Goal: Task Accomplishment & Management: Manage account settings

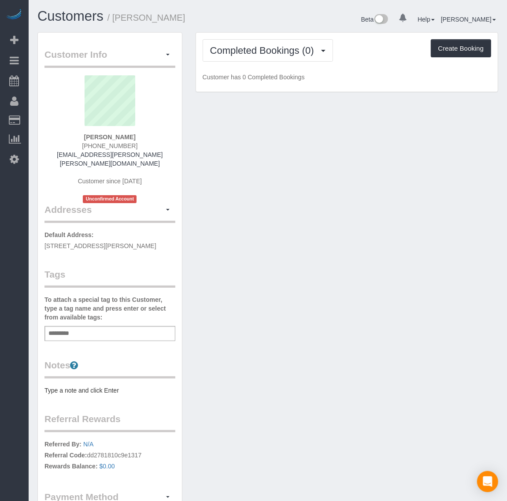
drag, startPoint x: 138, startPoint y: 143, endPoint x: 82, endPoint y: 142, distance: 55.6
click at [82, 142] on div "[PERSON_NAME] [PHONE_NUMBER] [EMAIL_ADDRESS][PERSON_NAME][PERSON_NAME][DOMAIN_N…" at bounding box center [110, 139] width 131 height 128
copy span "[PHONE_NUMBER]"
click at [241, 49] on span "Completed Bookings (0)" at bounding box center [264, 50] width 108 height 11
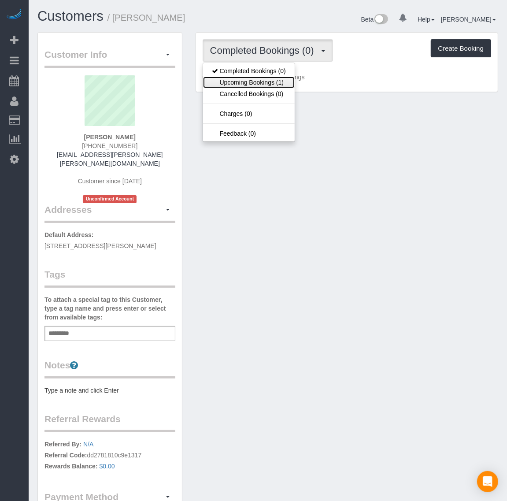
click at [253, 84] on link "Upcoming Bookings (1)" at bounding box center [249, 82] width 92 height 11
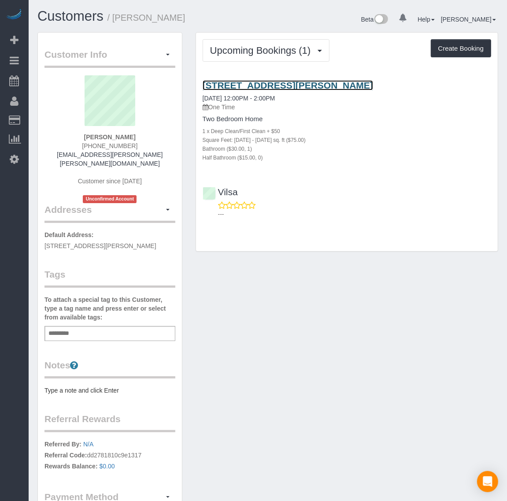
click at [232, 82] on link "[STREET_ADDRESS][PERSON_NAME]" at bounding box center [288, 85] width 171 height 10
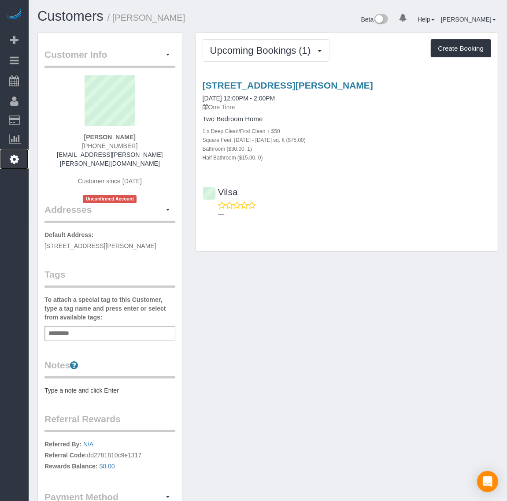
click at [18, 155] on icon at bounding box center [14, 159] width 9 height 11
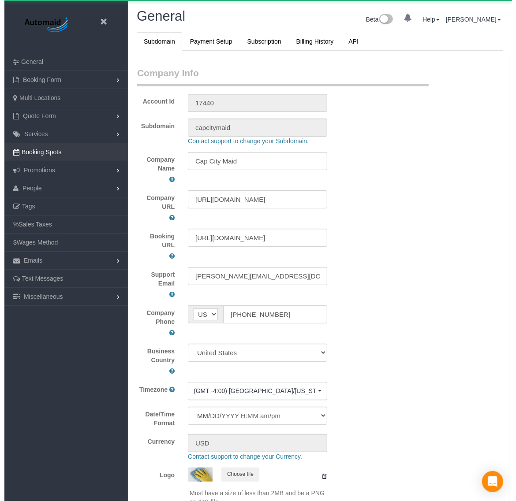
scroll to position [1994, 507]
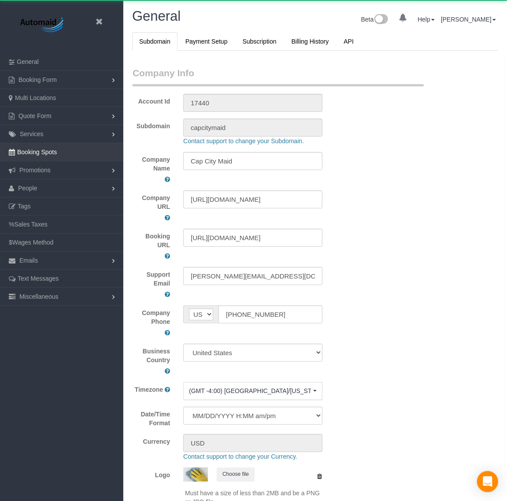
select select "1"
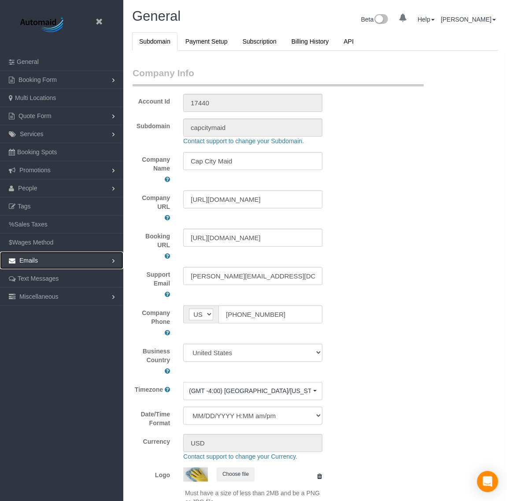
click at [41, 262] on link "Emails" at bounding box center [61, 261] width 123 height 18
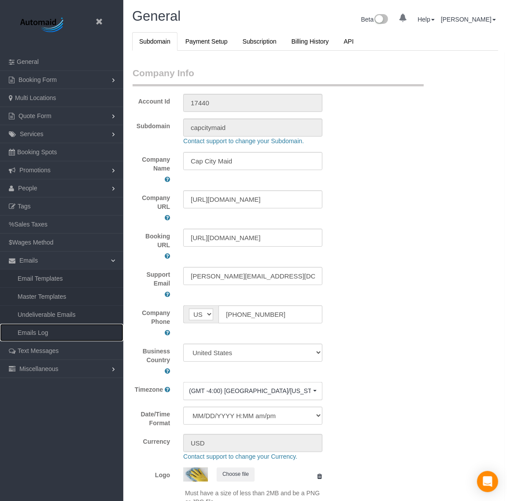
click at [43, 338] on link "Emails Log" at bounding box center [61, 333] width 123 height 18
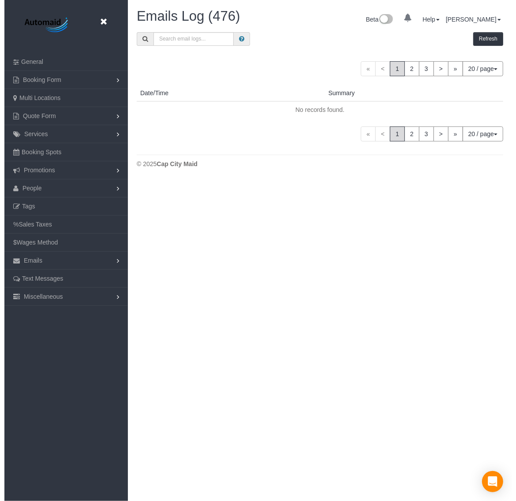
scroll to position [668, 507]
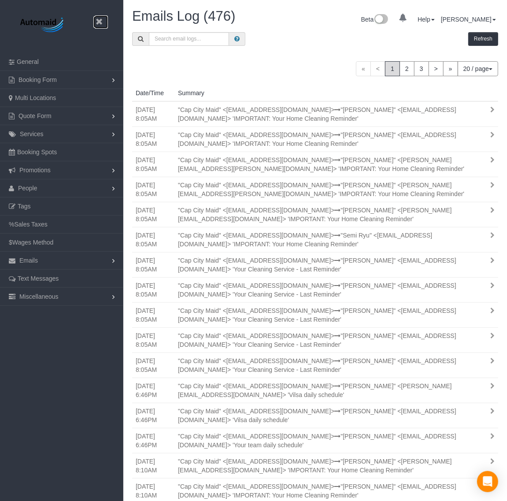
click at [99, 18] on link at bounding box center [101, 21] width 13 height 13
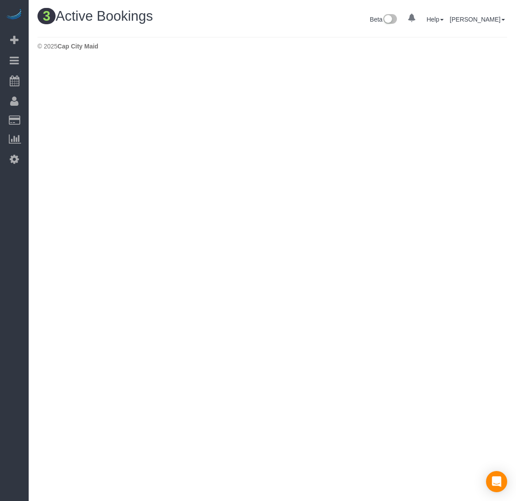
scroll to position [324, 516]
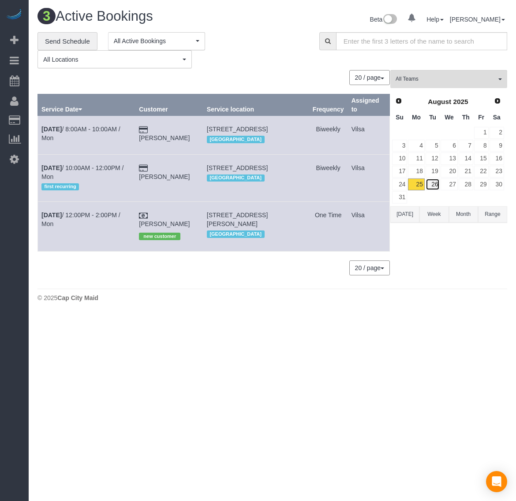
click at [436, 183] on link "26" at bounding box center [432, 185] width 15 height 12
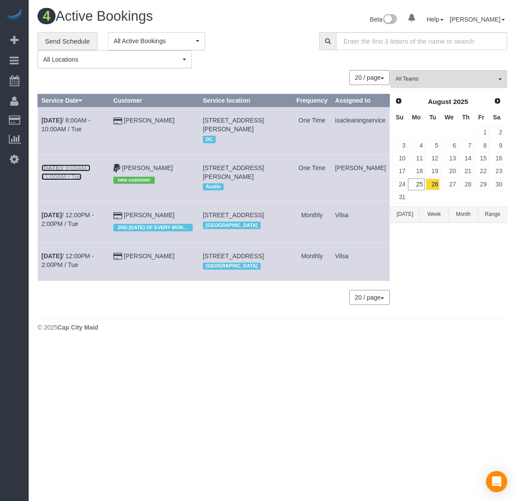
click at [56, 164] on b "[DATE]" at bounding box center [51, 167] width 20 height 7
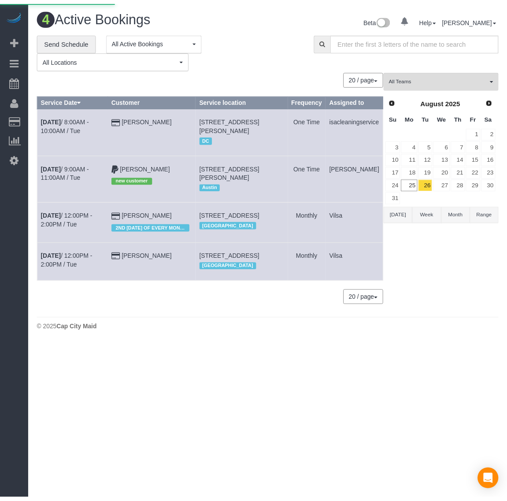
scroll to position [74, 516]
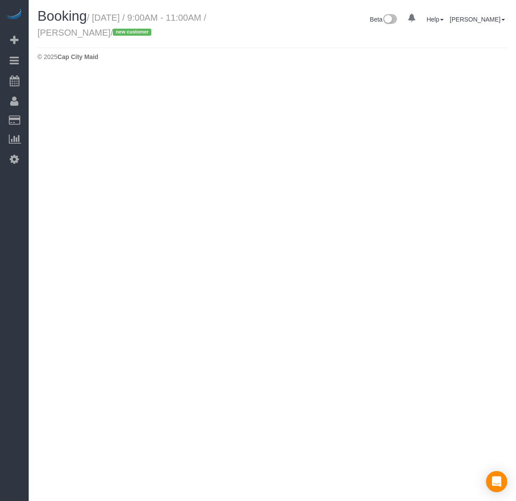
select select "[GEOGRAPHIC_DATA]"
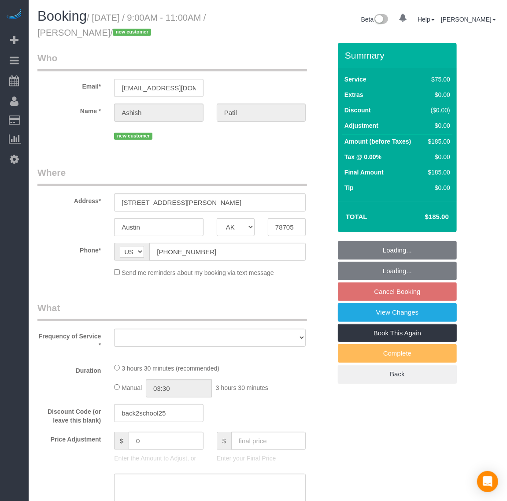
scroll to position [1380, 507]
select select "number:2"
select select "number:42"
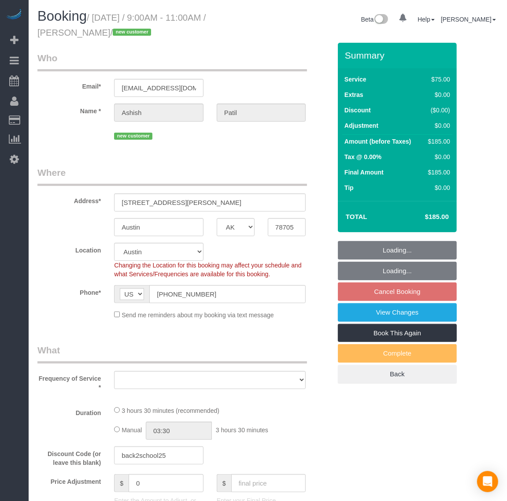
select select "object:11184"
select select "spot136"
select select "object:11348"
select select "1001"
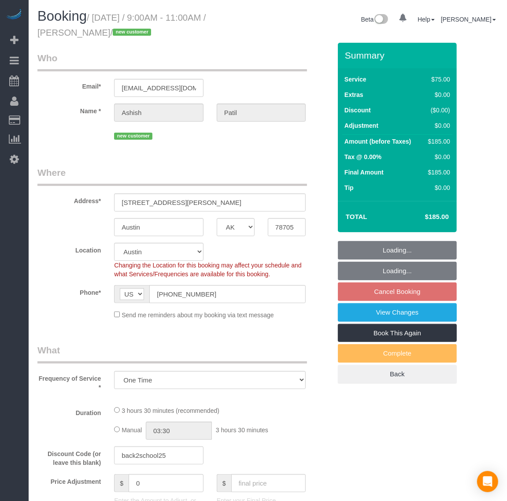
select select "2"
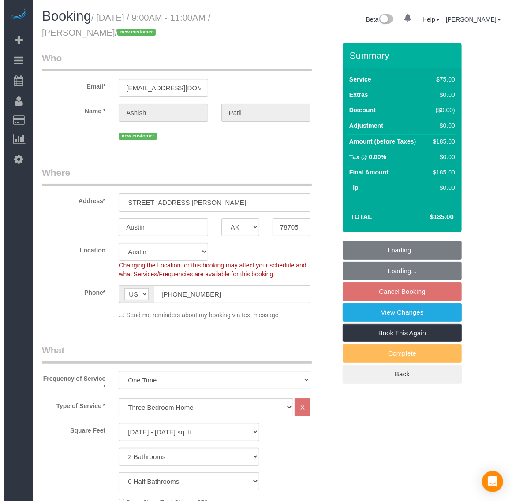
scroll to position [1713, 507]
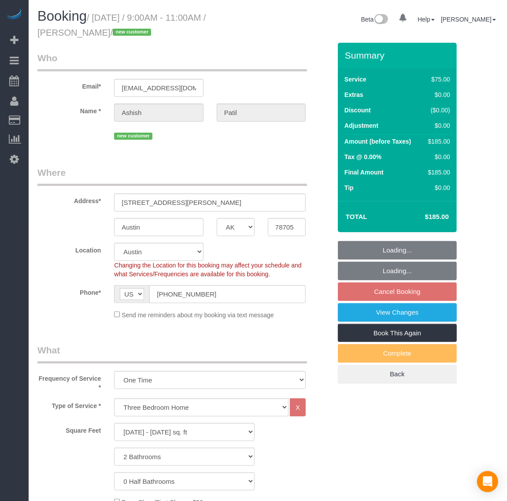
select select "1001"
select select "2"
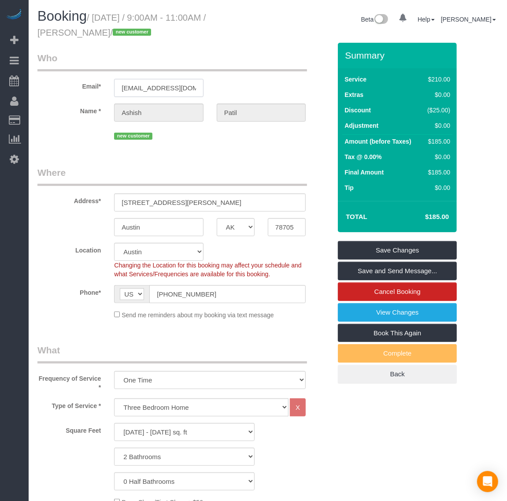
click at [116, 86] on input "[EMAIL_ADDRESS][DOMAIN_NAME]" at bounding box center [158, 88] width 89 height 18
click at [216, 88] on div "Email* [EMAIL_ADDRESS][DOMAIN_NAME]" at bounding box center [184, 74] width 307 height 45
click at [389, 270] on link "Save and Send Message..." at bounding box center [397, 271] width 119 height 19
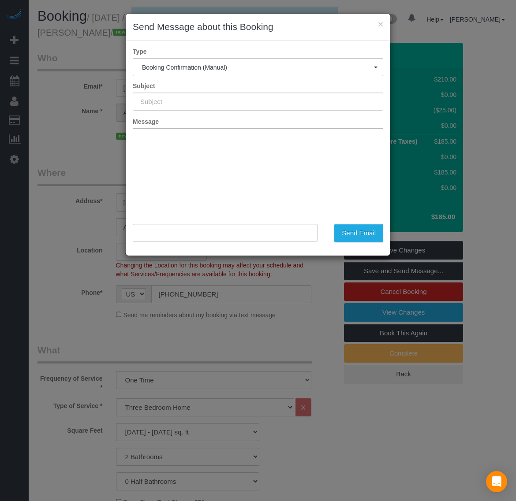
scroll to position [1713, 516]
type input "Booking Confirmed!"
type input ""[PERSON_NAME]" <[EMAIL_ADDRESS][DOMAIN_NAME]>"
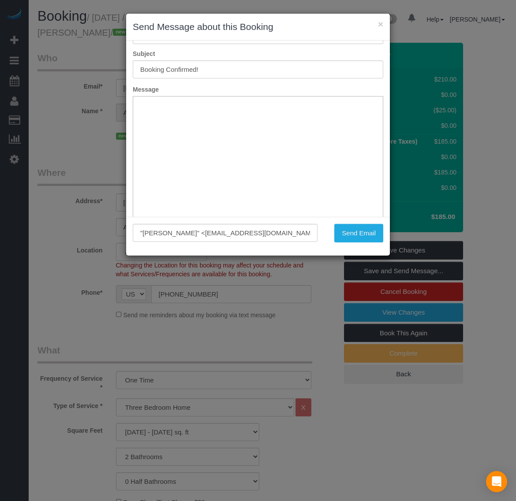
scroll to position [0, 0]
click at [364, 234] on button "Send Email" at bounding box center [358, 233] width 49 height 19
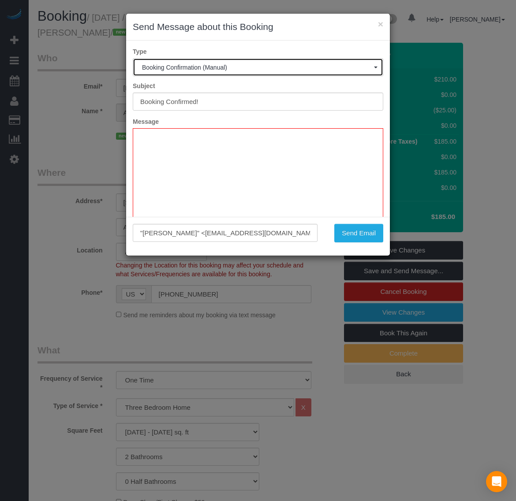
click at [235, 70] on span "Booking Confirmation (Manual)" at bounding box center [258, 67] width 232 height 7
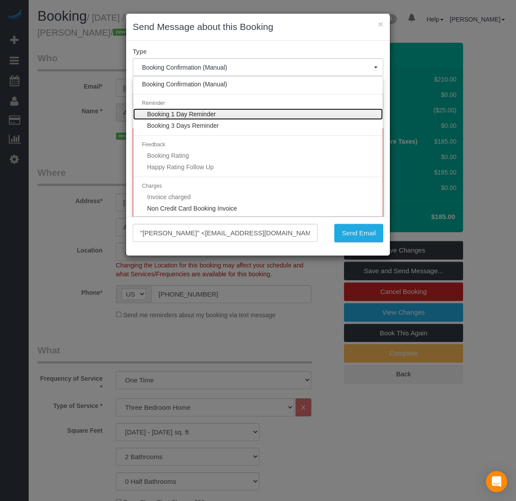
click at [220, 113] on link "Booking 1 Day Reminder" at bounding box center [258, 113] width 250 height 11
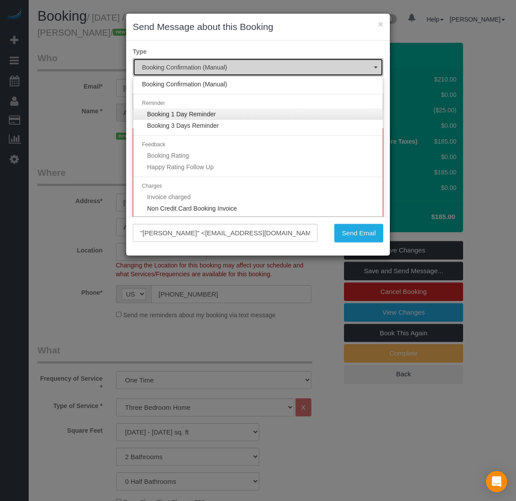
select select "1"
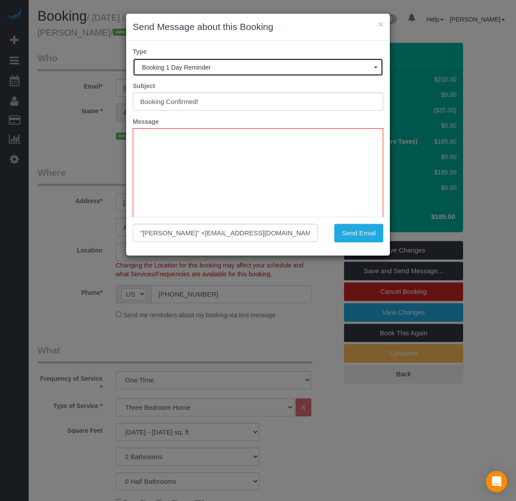
click at [224, 66] on span "Booking 1 Day Reminder" at bounding box center [258, 67] width 232 height 7
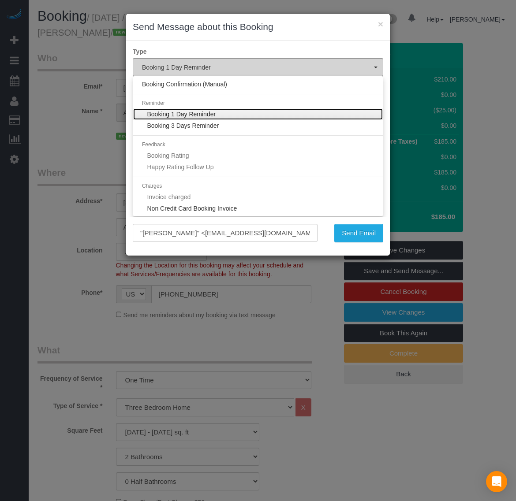
type input "Your Cleaning Service - Last Reminder"
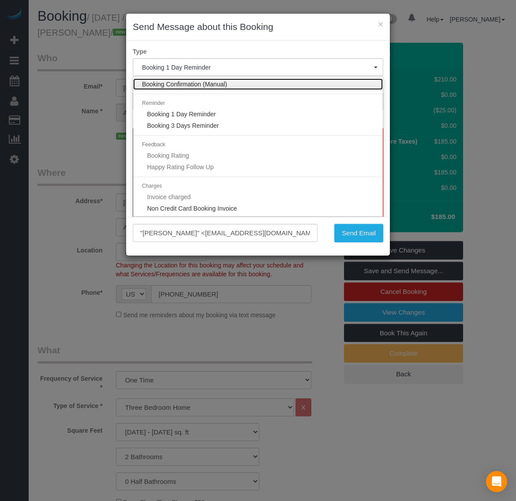
click at [217, 86] on span "Booking Confirmation (Manual)" at bounding box center [184, 84] width 85 height 9
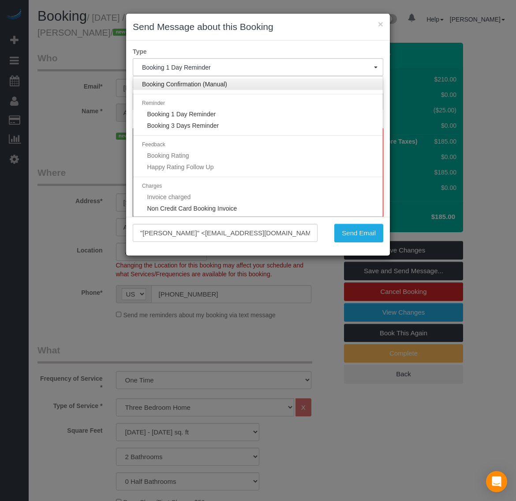
select select "32"
click at [217, 86] on label "Subject" at bounding box center [258, 86] width 264 height 9
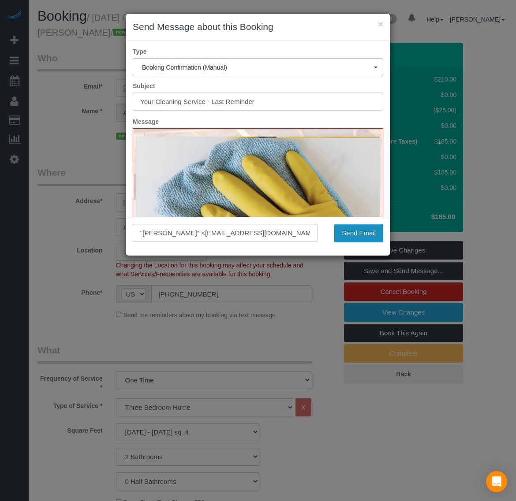
type input "Booking Confirmed!"
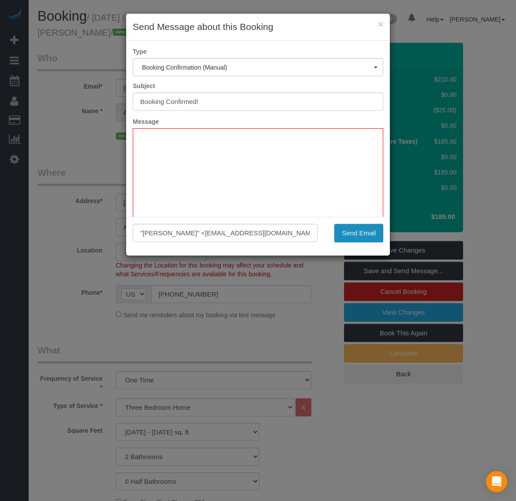
click at [354, 232] on button "Send Email" at bounding box center [358, 233] width 49 height 19
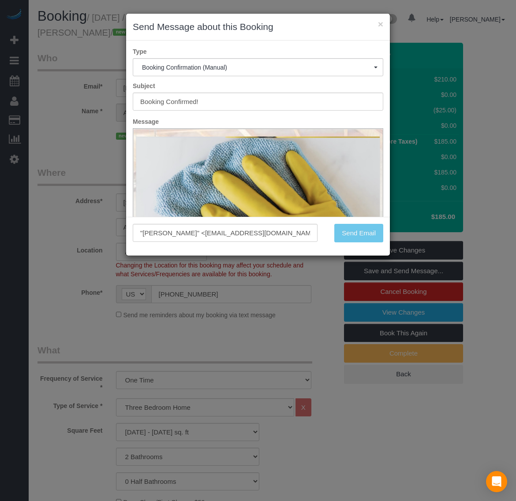
click at [354, 232] on div "Send Email" at bounding box center [357, 233] width 66 height 19
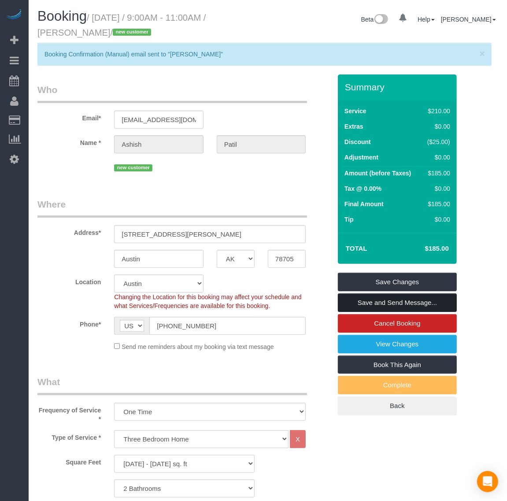
scroll to position [42347, 43584]
drag, startPoint x: 357, startPoint y: 239, endPoint x: 338, endPoint y: 265, distance: 32.2
click at [347, 269] on div "× Send Message about this Booking Type Booking Confirmation (Manual) Booking Co…" at bounding box center [253, 250] width 507 height 501
click at [15, 160] on icon at bounding box center [14, 159] width 9 height 11
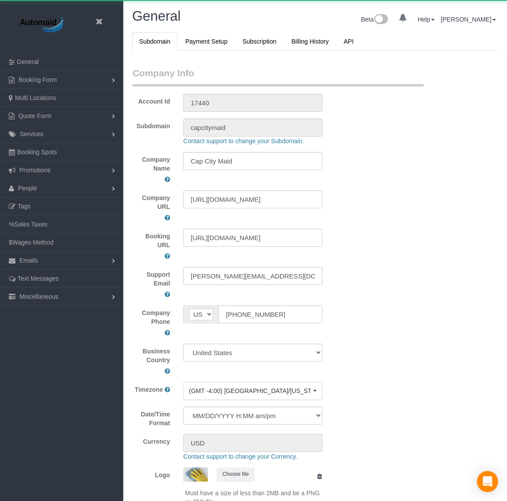
scroll to position [1994, 507]
select select "1"
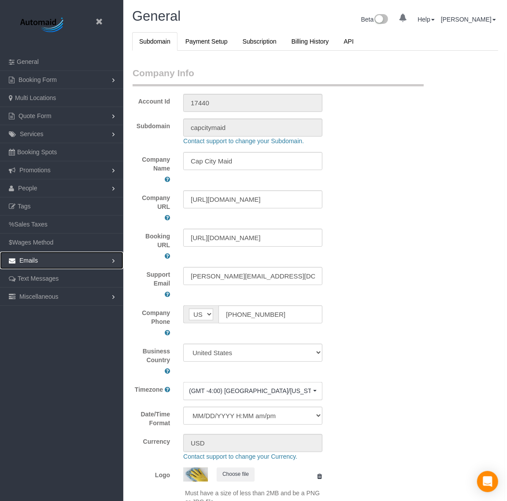
click at [49, 267] on link "Emails" at bounding box center [61, 261] width 123 height 18
click at [42, 276] on link "Text Messages" at bounding box center [61, 279] width 123 height 18
click at [45, 265] on link "Emails" at bounding box center [61, 261] width 123 height 18
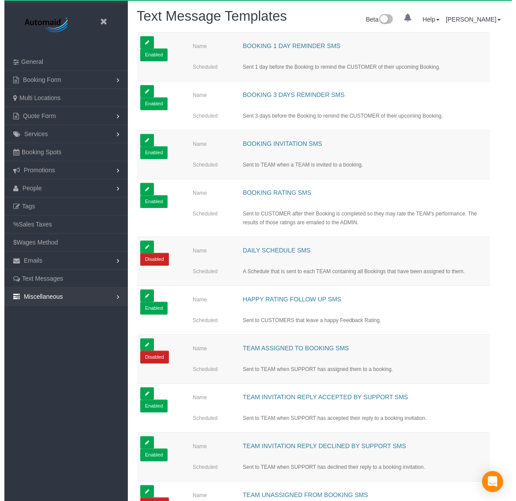
scroll to position [579, 507]
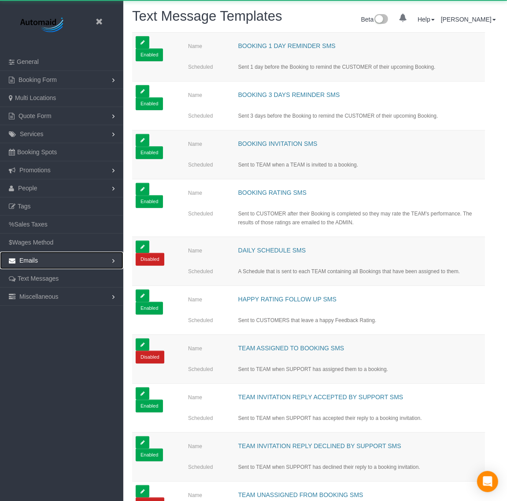
click at [49, 263] on link "Emails" at bounding box center [61, 261] width 123 height 18
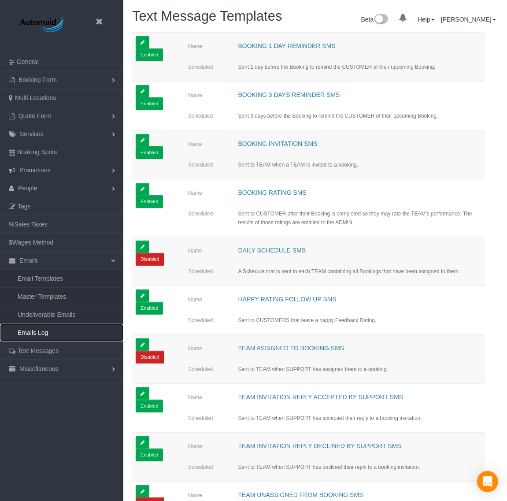
click at [37, 334] on link "Emails Log" at bounding box center [61, 333] width 123 height 18
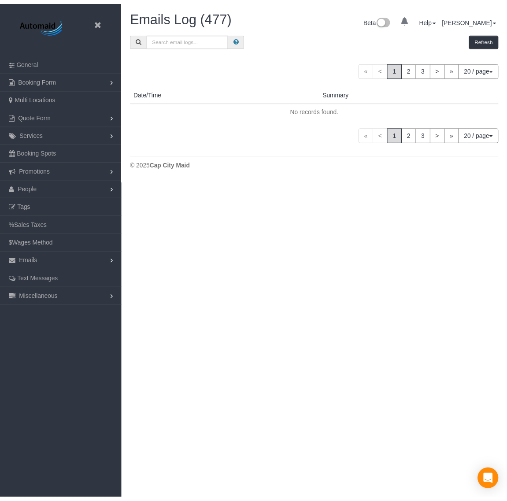
scroll to position [668, 507]
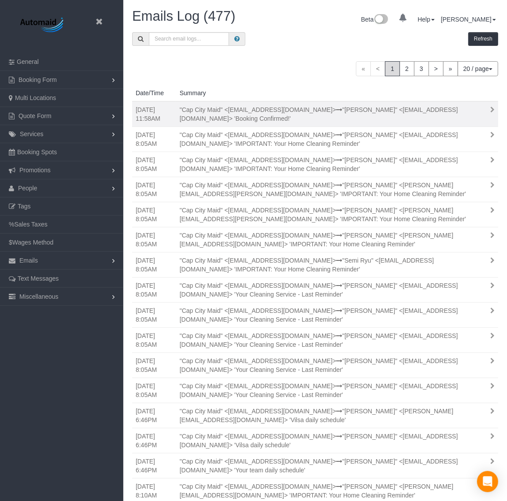
click at [326, 118] on div ""Cap City Maid" <[EMAIL_ADDRESS][DOMAIN_NAME]> "[PERSON_NAME]" <[EMAIL_ADDRESS]…" at bounding box center [323, 114] width 301 height 18
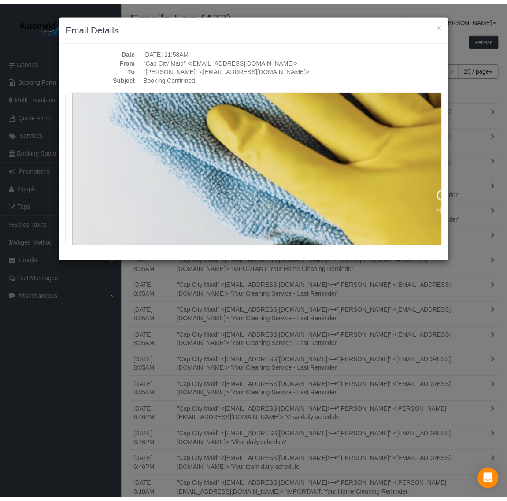
scroll to position [1106, 0]
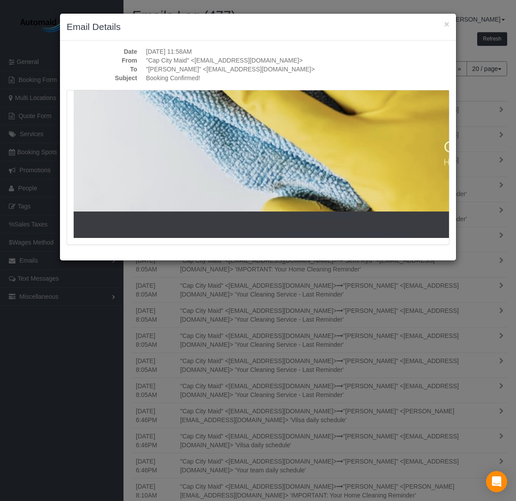
drag, startPoint x: 192, startPoint y: 61, endPoint x: 272, endPoint y: 64, distance: 79.9
click at [272, 64] on dd ""Cap City Maid" <[EMAIL_ADDRESS][DOMAIN_NAME]>" at bounding box center [297, 60] width 303 height 9
drag, startPoint x: 215, startPoint y: 82, endPoint x: 166, endPoint y: 76, distance: 49.3
click at [181, 77] on div "Date [DATE] 11:58AM From "Cap City Maid" <[EMAIL_ADDRESS][DOMAIN_NAME]> To "[PE…" at bounding box center [258, 151] width 396 height 220
drag, startPoint x: 146, startPoint y: 77, endPoint x: 161, endPoint y: 78, distance: 15.0
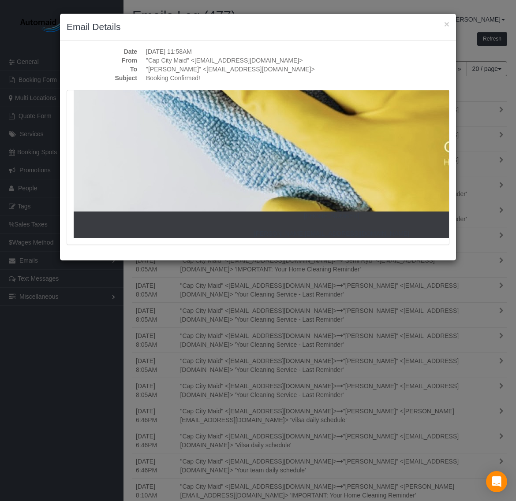
click at [146, 77] on dd "Booking Confirmed!" at bounding box center [297, 78] width 303 height 9
click at [434, 318] on div "× Email Details Date [DATE] 11:58AM From "Cap City Maid" <[EMAIL_ADDRESS][DOMAI…" at bounding box center [258, 250] width 516 height 501
click at [447, 23] on button "×" at bounding box center [446, 23] width 5 height 9
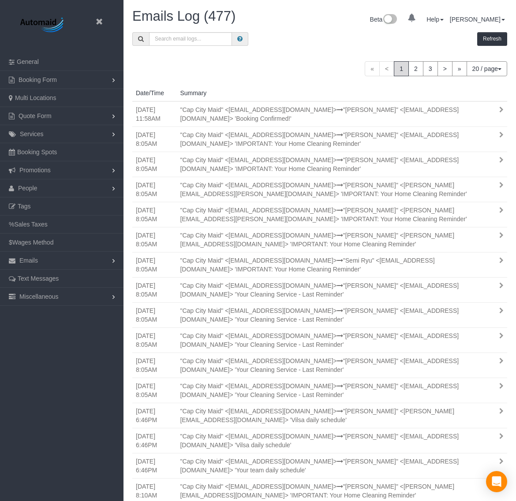
scroll to position [43422, 43584]
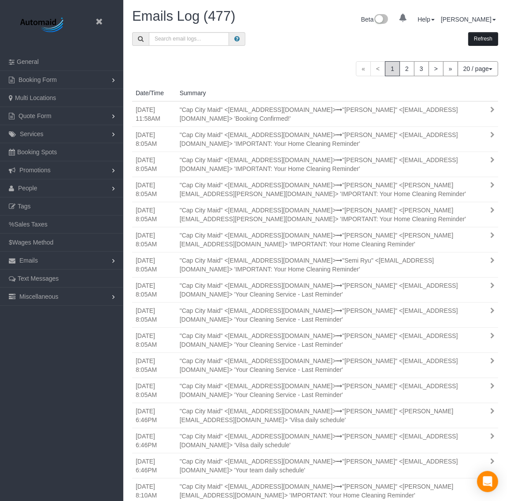
click at [479, 37] on button "Refresh" at bounding box center [484, 39] width 30 height 14
click at [479, 36] on button "Refresh" at bounding box center [484, 39] width 30 height 14
click at [481, 37] on button "Refresh" at bounding box center [484, 39] width 30 height 14
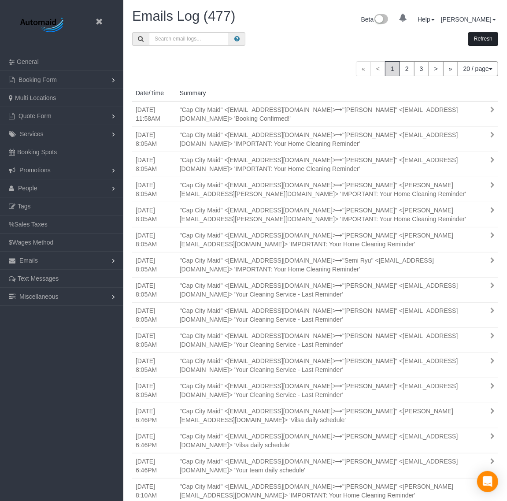
click at [481, 37] on button "Refresh" at bounding box center [484, 39] width 30 height 14
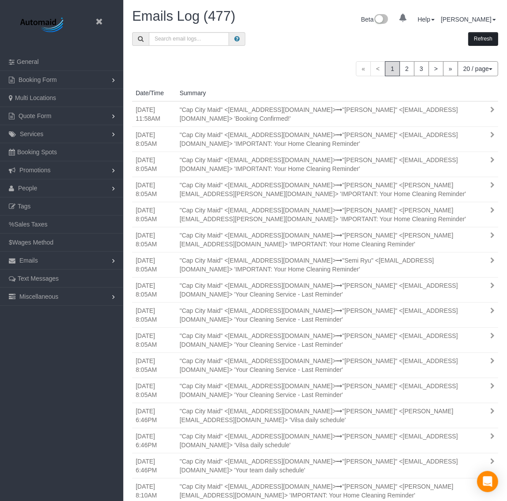
click at [479, 36] on button "Refresh" at bounding box center [484, 39] width 30 height 14
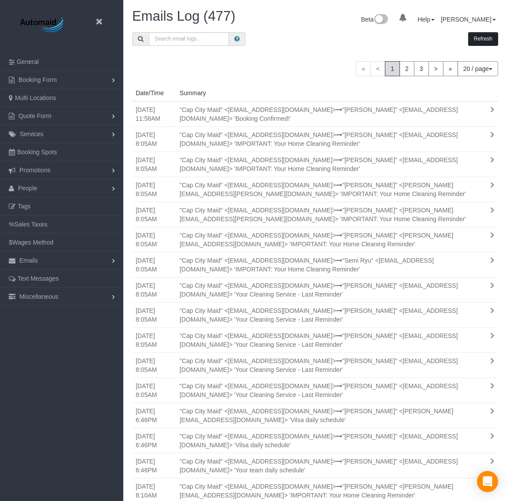
click at [479, 36] on button "Refresh" at bounding box center [484, 39] width 30 height 14
click at [481, 37] on button "Refresh" at bounding box center [484, 39] width 30 height 14
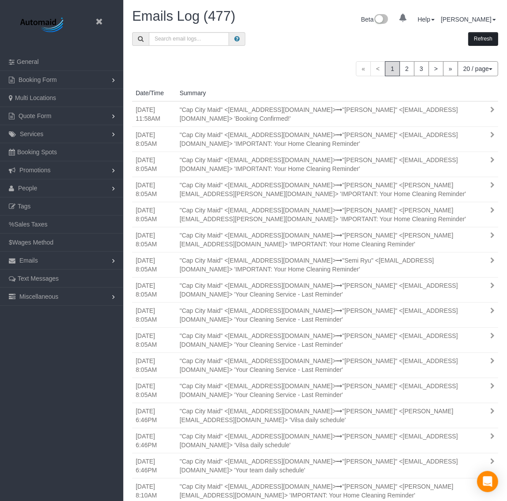
click at [479, 38] on button "Refresh" at bounding box center [484, 39] width 30 height 14
click at [98, 21] on icon at bounding box center [98, 21] width 11 height 11
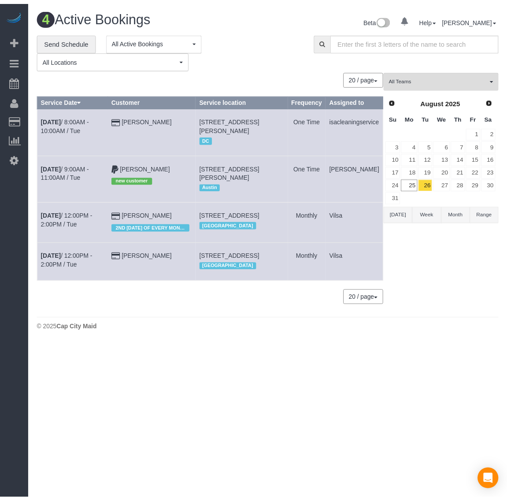
scroll to position [369, 516]
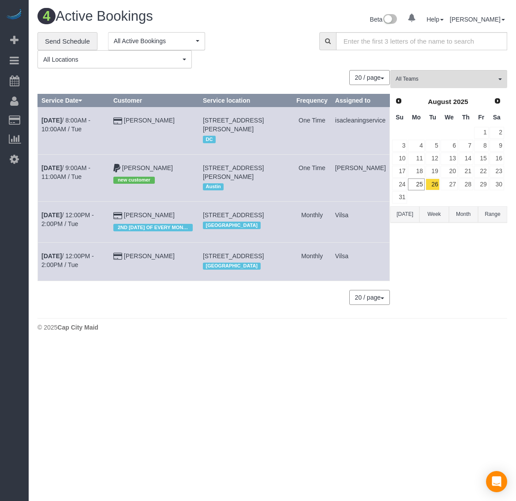
click at [221, 305] on div "20 / page 10 / page 20 / page 30 / page 40 / page 50 / page 100 / page" at bounding box center [213, 297] width 352 height 15
click at [14, 158] on icon at bounding box center [14, 159] width 9 height 11
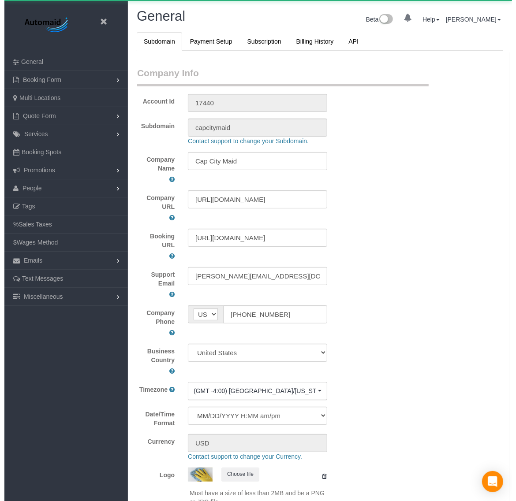
scroll to position [1994, 507]
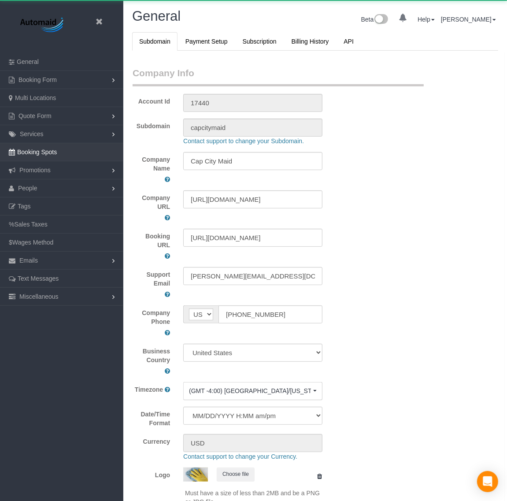
select select "1"
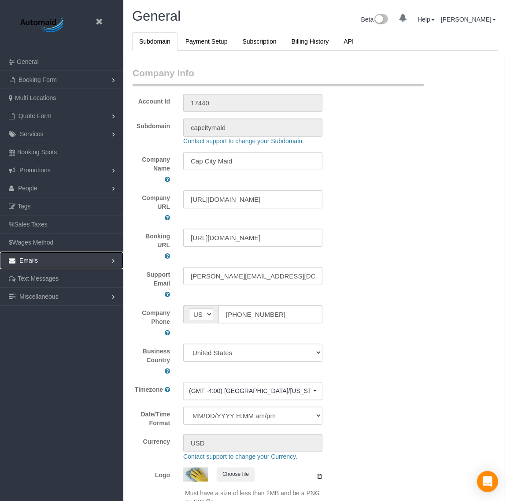
click at [56, 265] on link "Emails" at bounding box center [61, 261] width 123 height 18
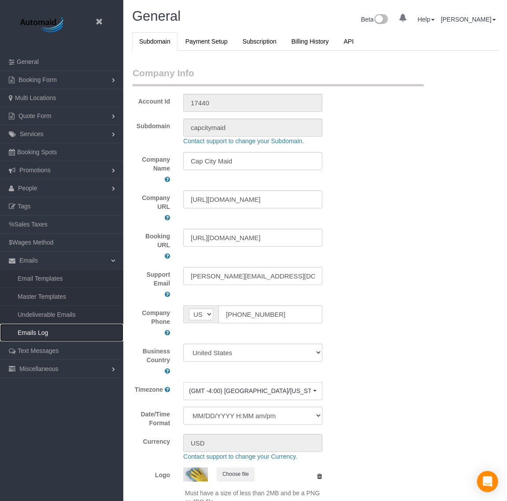
click at [62, 336] on link "Emails Log" at bounding box center [61, 333] width 123 height 18
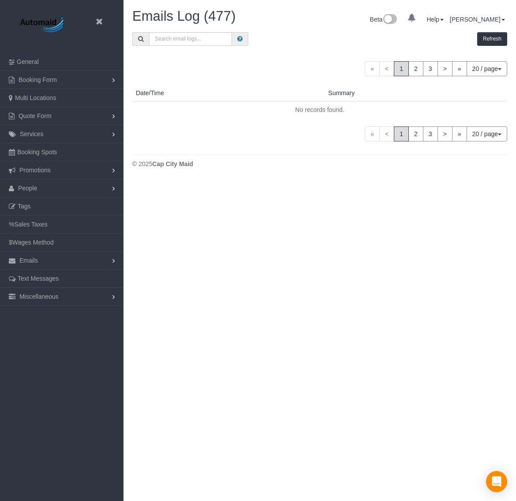
scroll to position [668, 507]
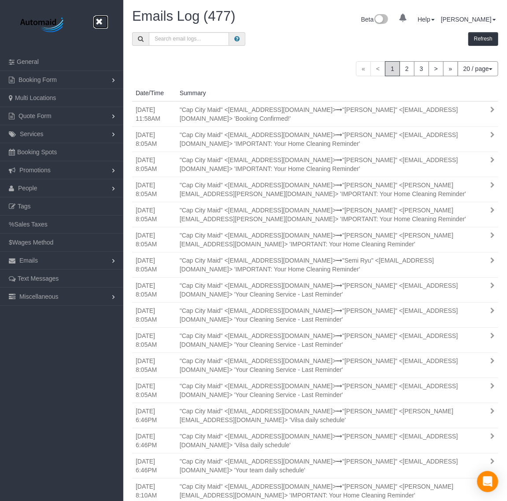
click at [96, 23] on icon at bounding box center [98, 21] width 11 height 11
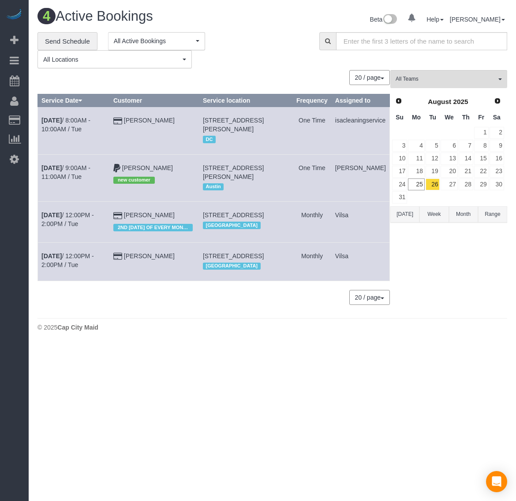
scroll to position [369, 516]
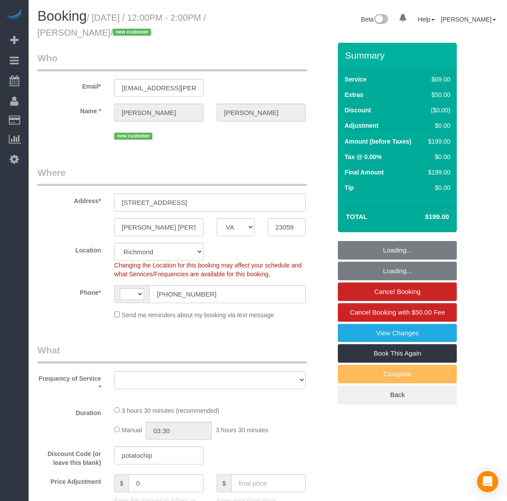
select select "VA"
select select "object:368"
select select "string:US"
select select "spot1"
select select "number:2"
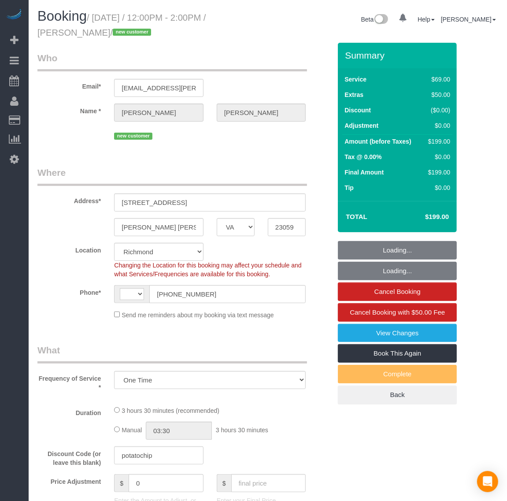
select select "number:41"
select select "1001"
select select "1"
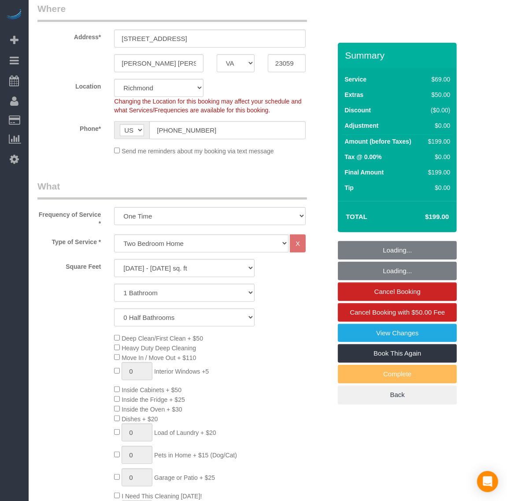
scroll to position [165, 0]
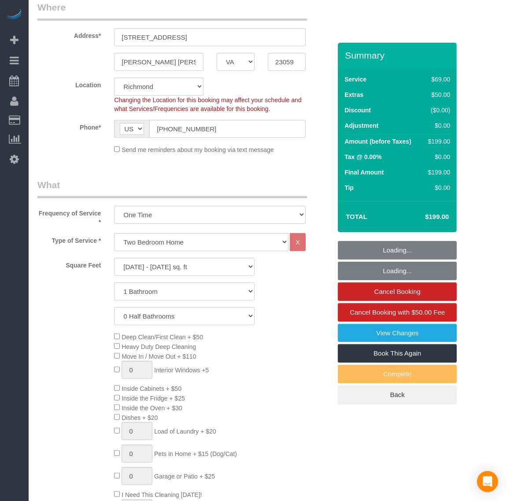
select select "1001"
select select "1"
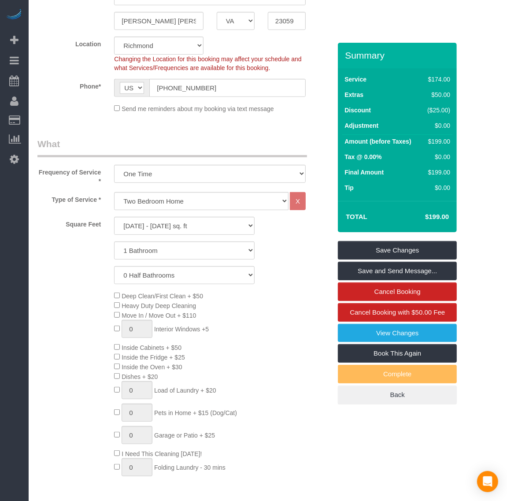
scroll to position [0, 0]
